Goal: Information Seeking & Learning: Find specific page/section

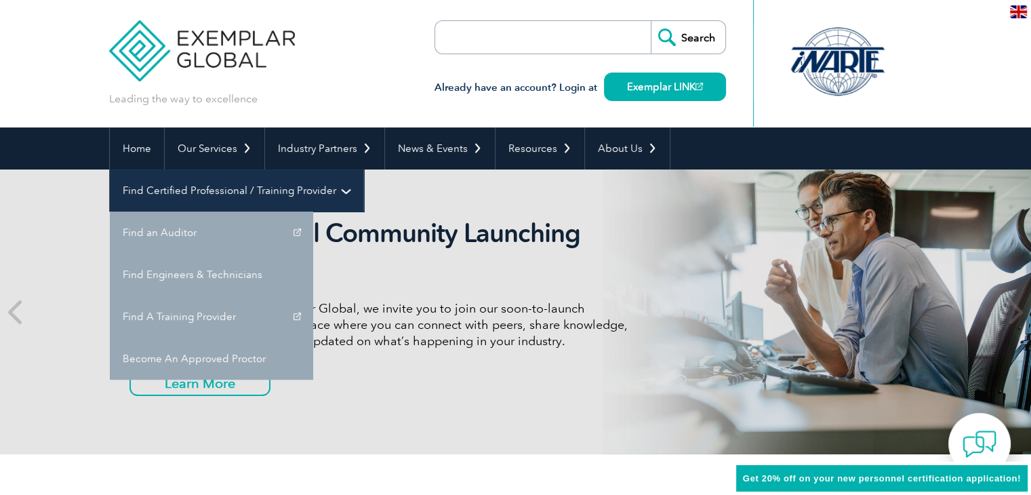
click at [363, 169] on link "Find Certified Professional / Training Provider" at bounding box center [237, 190] width 254 height 42
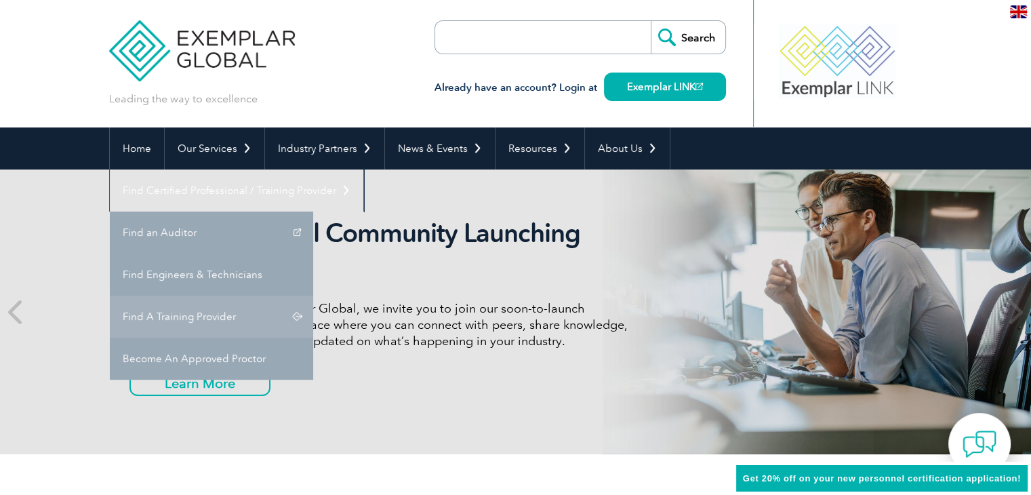
click at [313, 296] on link "Find A Training Provider" at bounding box center [211, 317] width 203 height 42
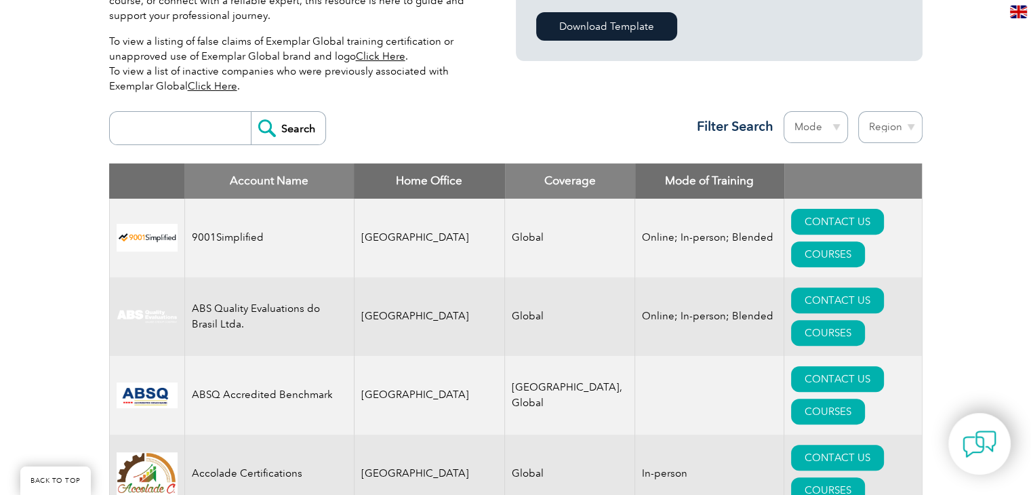
scroll to position [434, 0]
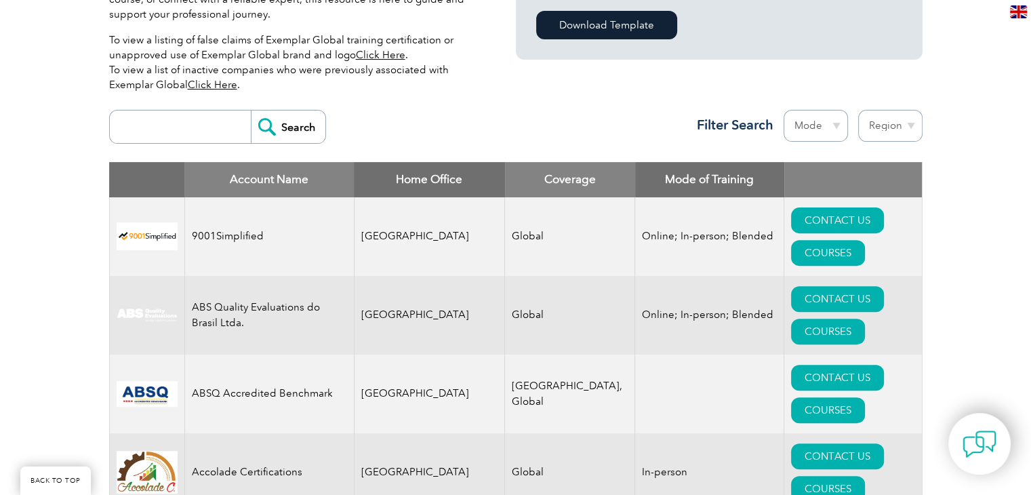
click at [194, 117] on input "search" at bounding box center [184, 127] width 134 height 33
type input "jmd"
click at [251, 111] on input "Search" at bounding box center [288, 127] width 75 height 33
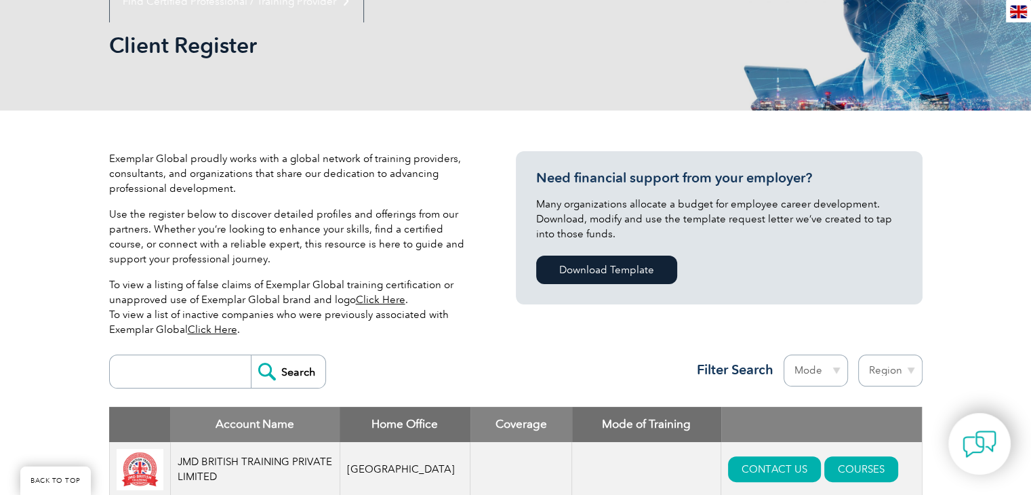
scroll to position [187, 0]
